Goal: Find specific page/section: Find specific page/section

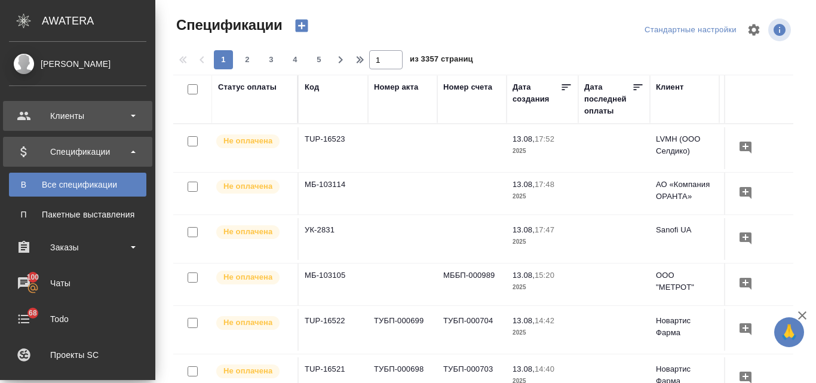
click at [61, 121] on div "Клиенты" at bounding box center [77, 116] width 137 height 18
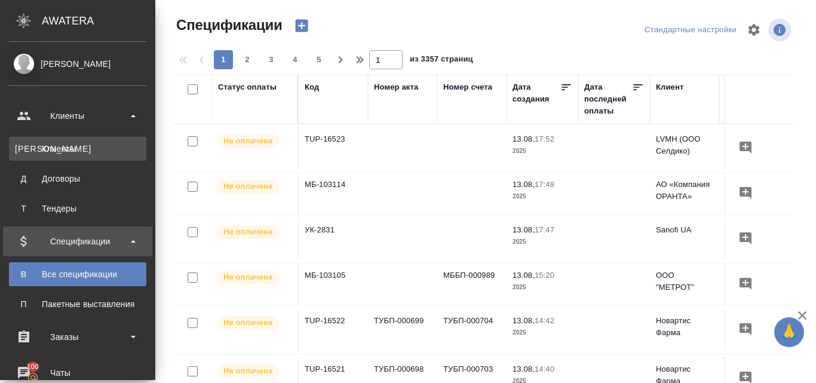
click at [62, 154] on div "Клиенты" at bounding box center [77, 149] width 125 height 12
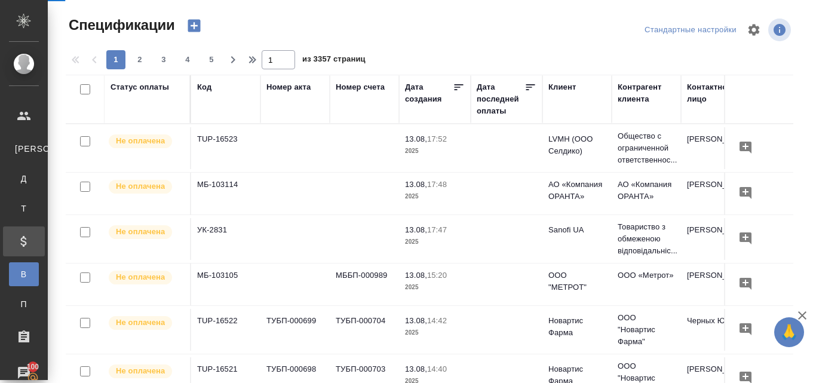
select select "RU"
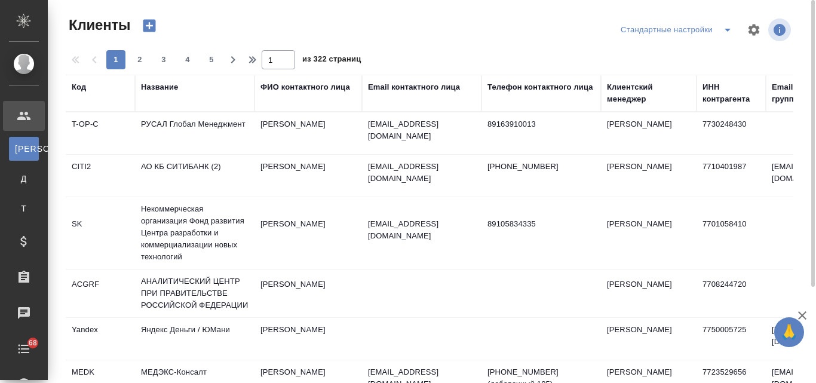
click at [173, 86] on div "Название" at bounding box center [159, 87] width 37 height 12
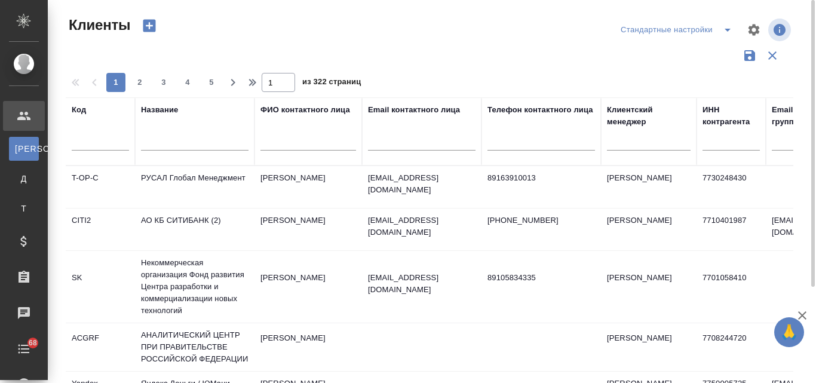
click at [177, 143] on input "text" at bounding box center [194, 143] width 107 height 15
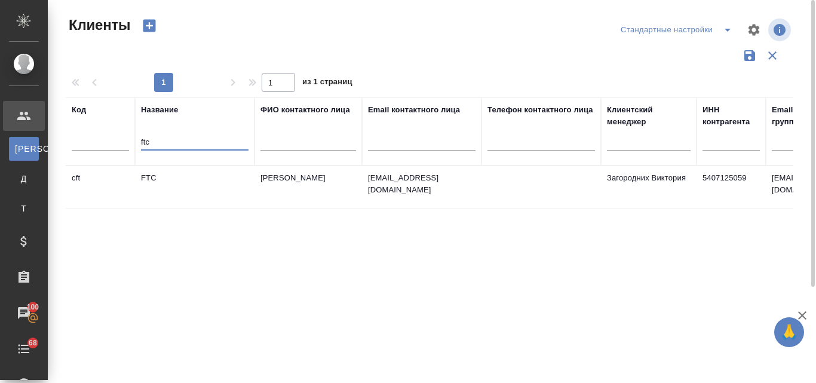
type input "ftc"
click at [155, 174] on td "FTC" at bounding box center [194, 187] width 119 height 42
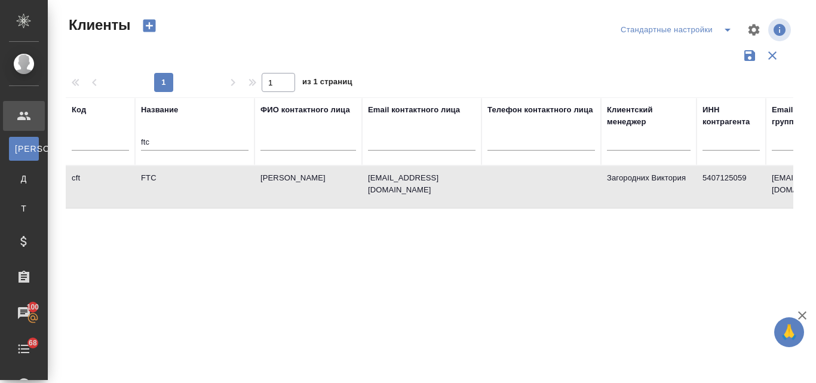
click at [147, 176] on td "FTC" at bounding box center [194, 187] width 119 height 42
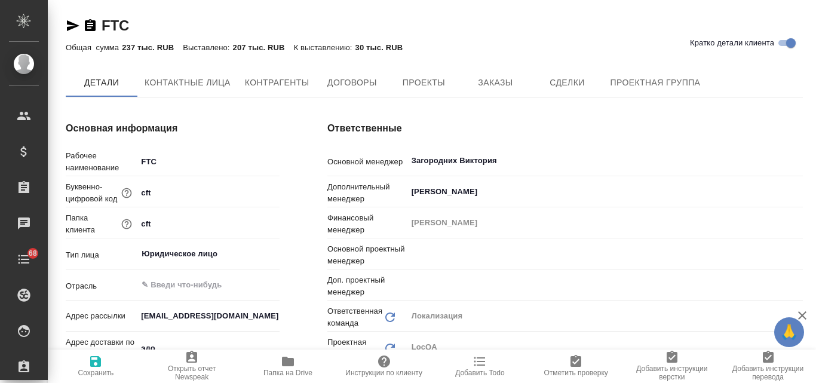
type textarea "x"
type input "Третьякова Ольга"
type input "Муталимов Марк"
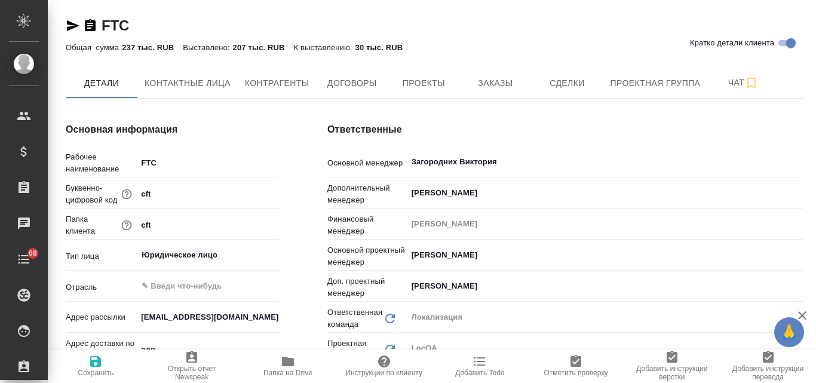
type textarea "x"
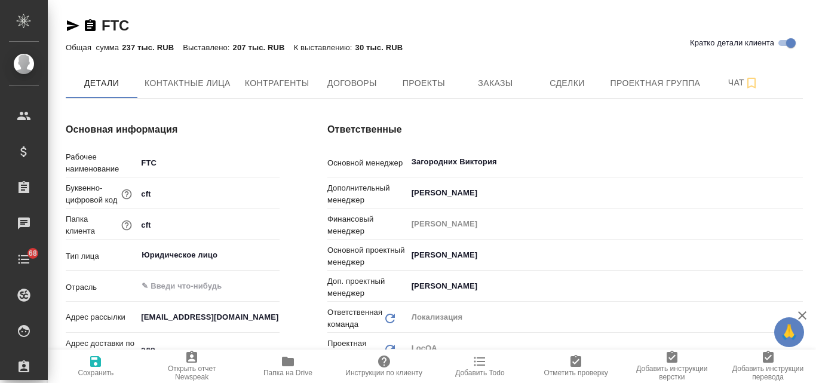
type textarea "x"
click at [220, 77] on span "Контактные лица" at bounding box center [188, 83] width 86 height 15
select select "RU"
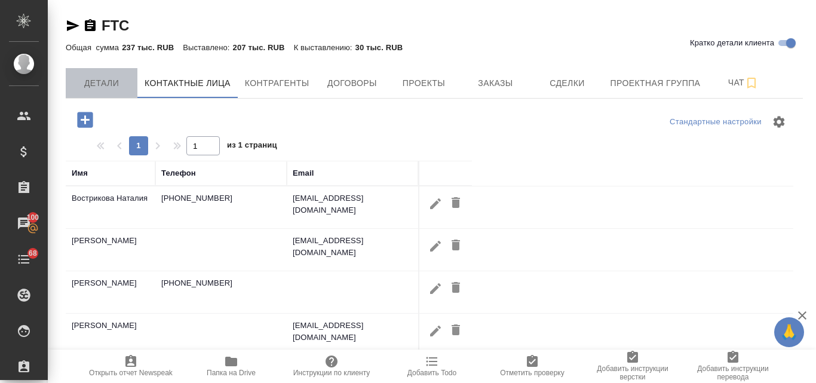
click at [113, 86] on span "Детали" at bounding box center [101, 83] width 57 height 15
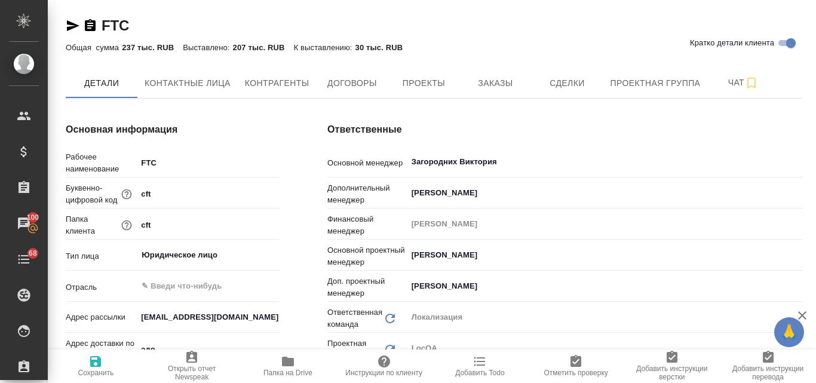
type textarea "x"
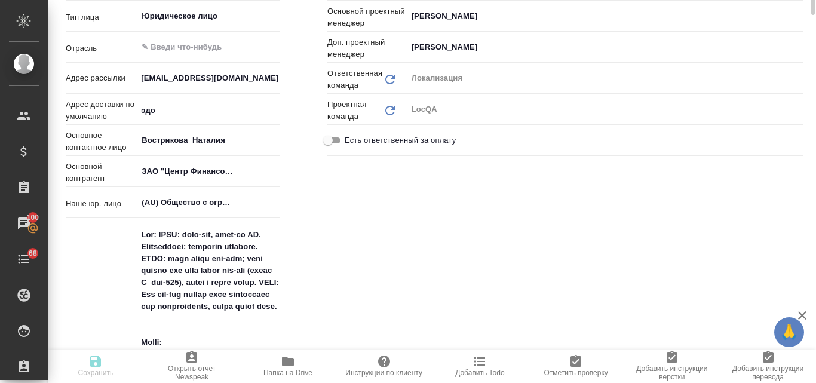
type textarea "x"
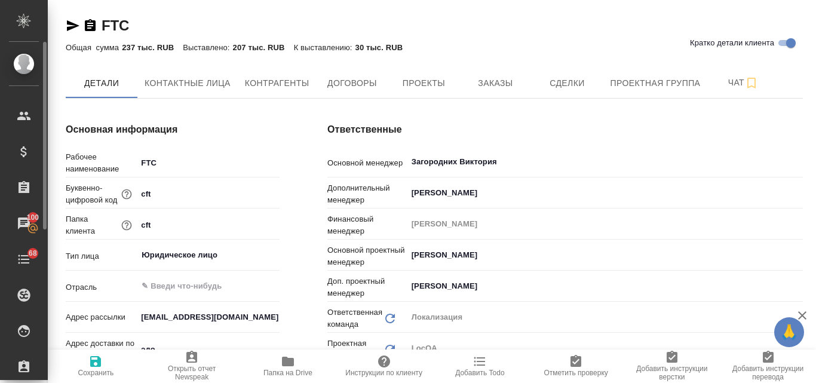
type textarea "x"
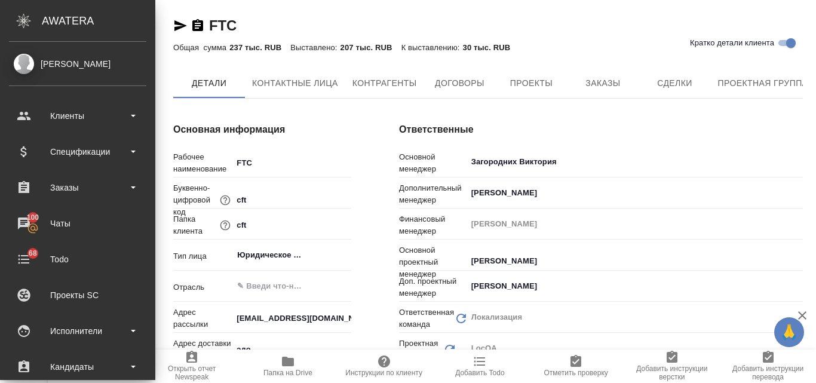
type textarea "x"
